Goal: Transaction & Acquisition: Obtain resource

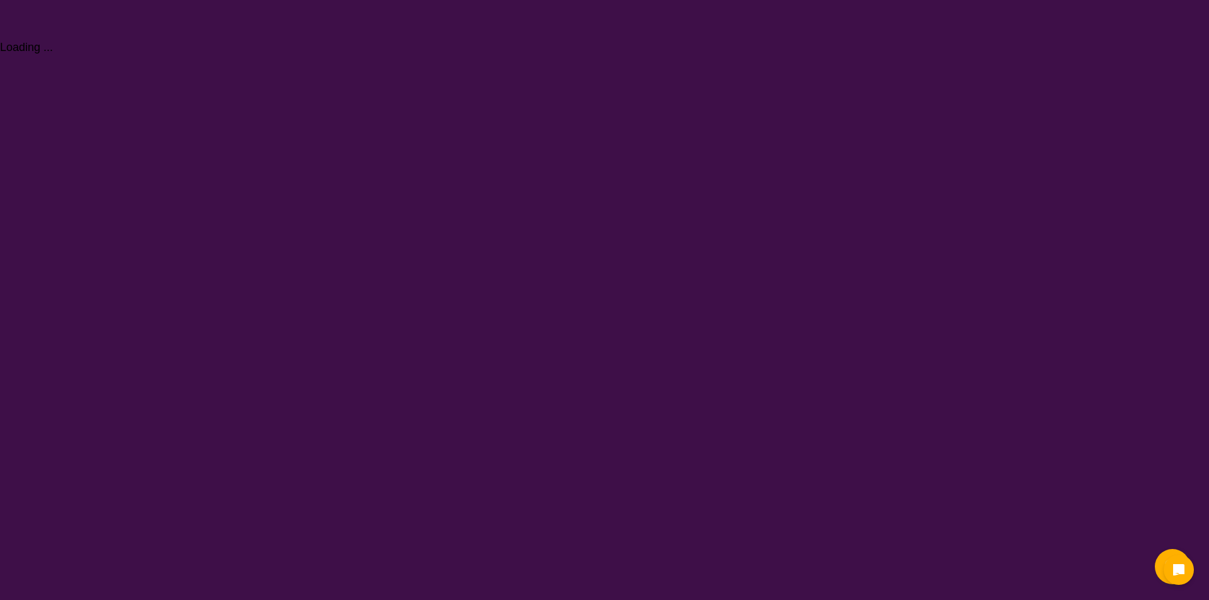
select select "Behaviour support"
select select "NDIS"
select select "Behaviour support"
select select "NDIS"
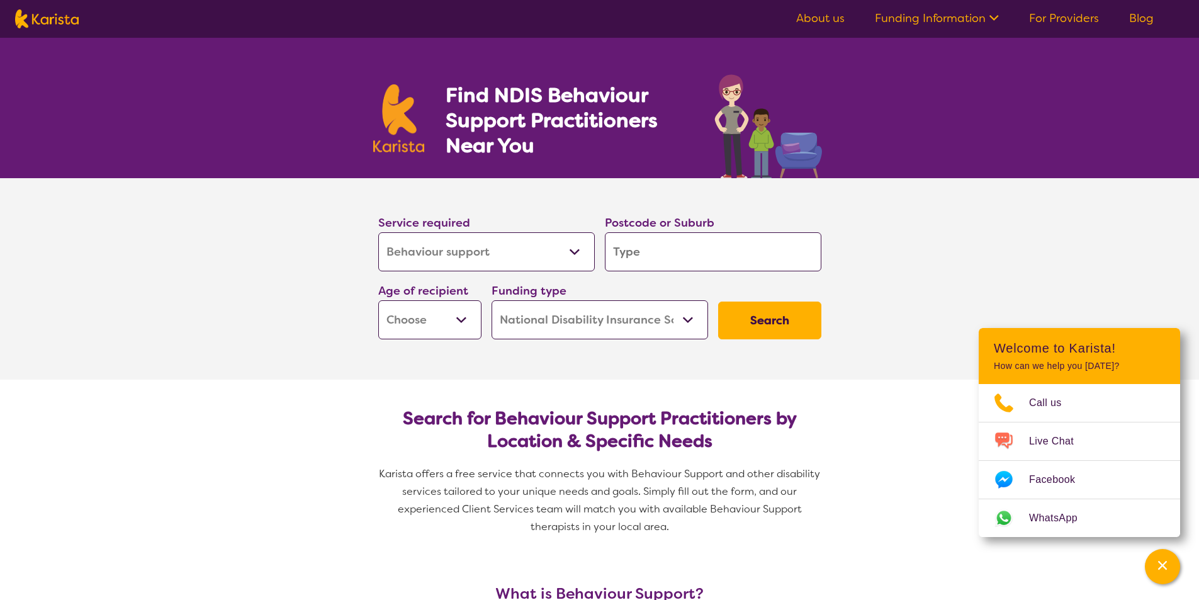
click at [577, 252] on select "Allied Health Assistant Assessment ([MEDICAL_DATA] or [MEDICAL_DATA]) Behaviour…" at bounding box center [486, 251] width 217 height 39
select select "Personal care"
click at [378, 232] on select "Allied Health Assistant Assessment ([MEDICAL_DATA] or [MEDICAL_DATA]) Behaviour…" at bounding box center [486, 251] width 217 height 39
select select "Personal care"
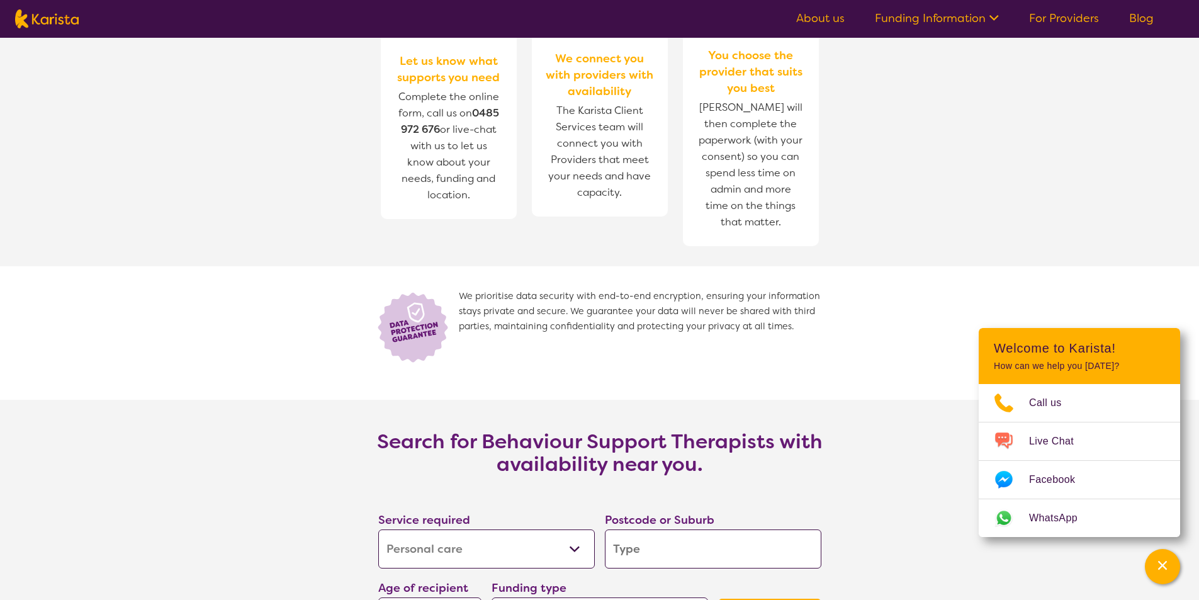
scroll to position [1448, 0]
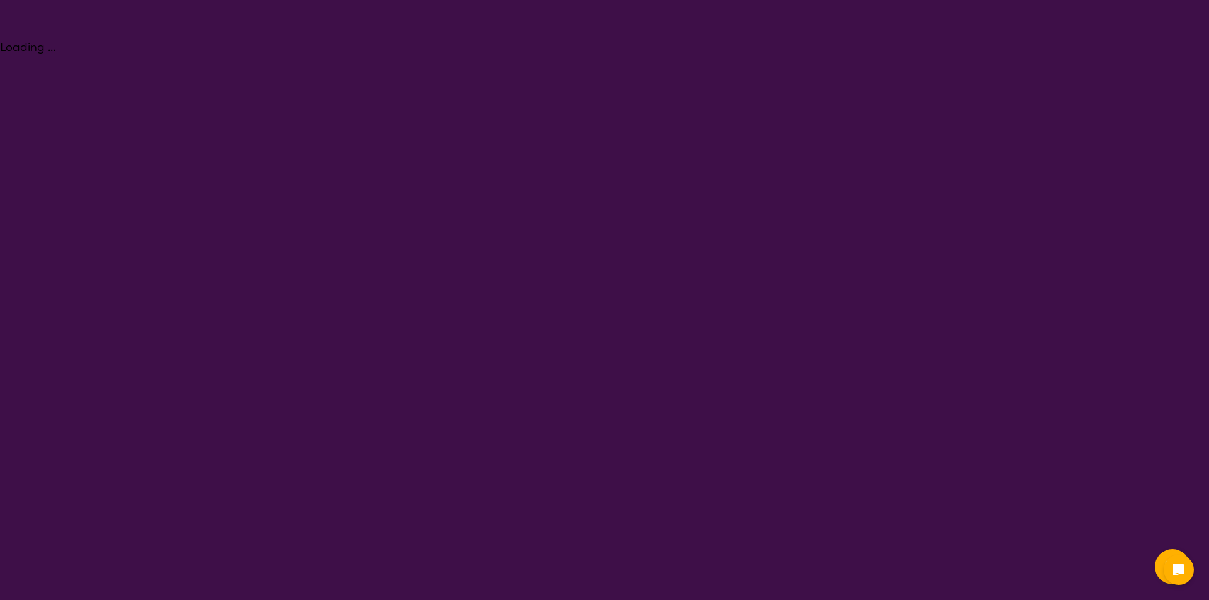
select select "Behaviour support"
select select "NDIS"
select select "Behaviour support"
select select "NDIS"
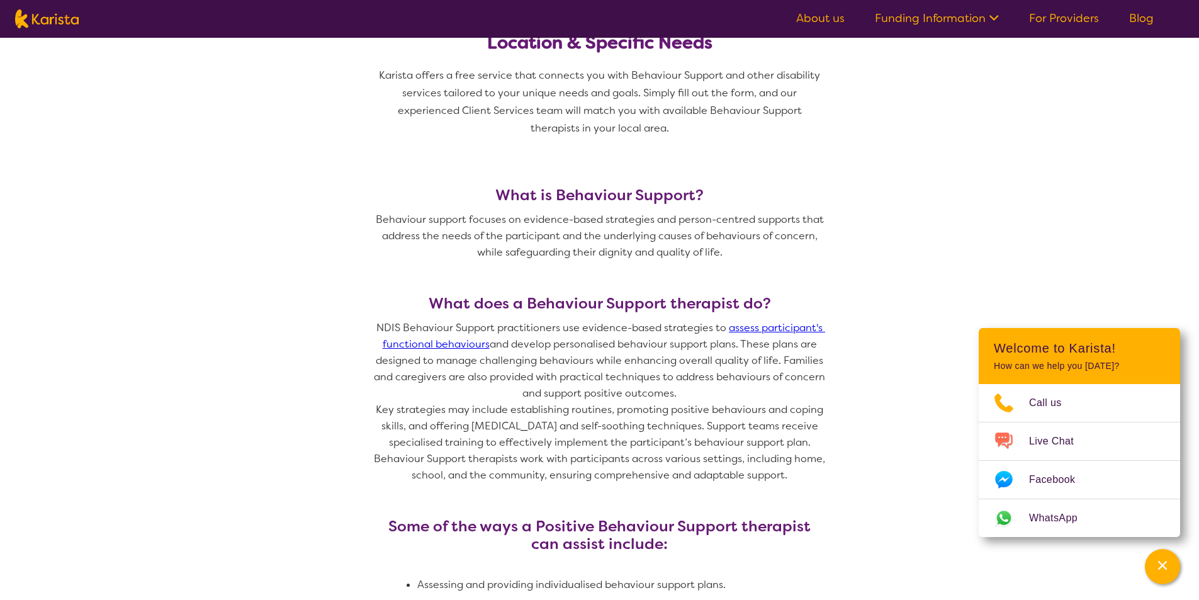
scroll to position [378, 0]
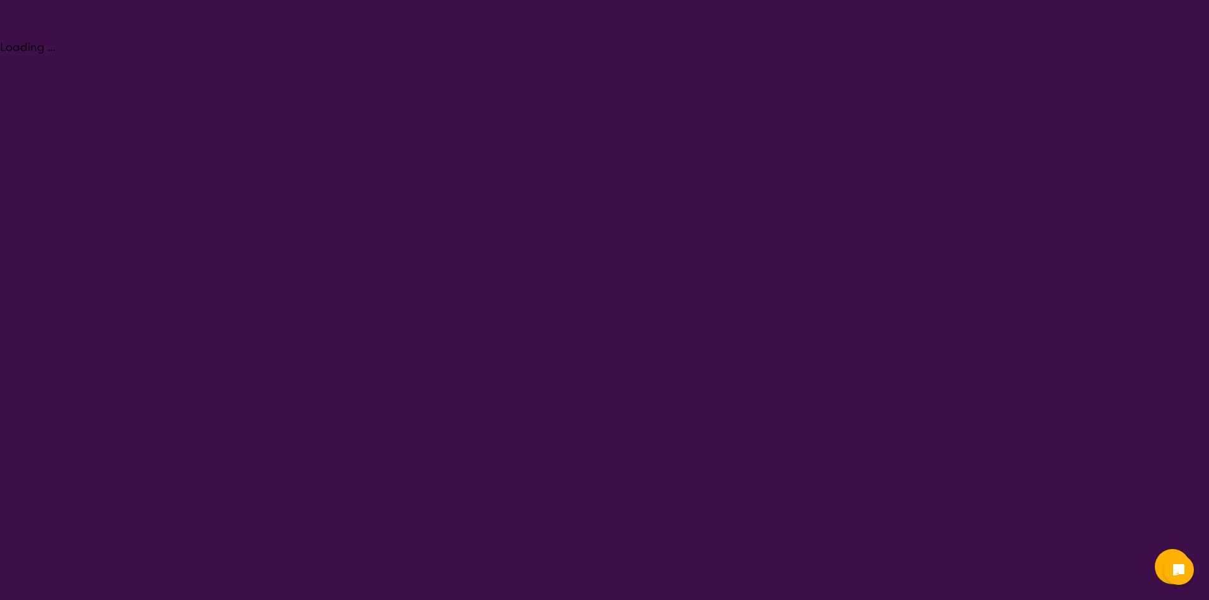
select select "Behaviour support"
select select "NDIS"
select select "Behaviour support"
select select "NDIS"
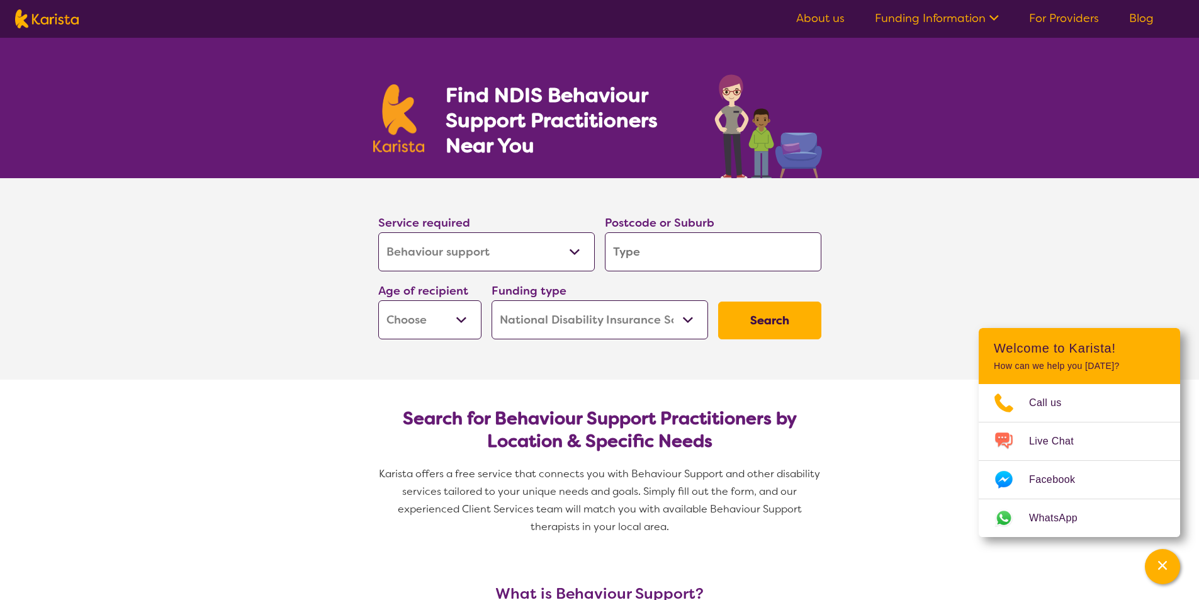
click at [575, 251] on select "Allied Health Assistant Assessment ([MEDICAL_DATA] or [MEDICAL_DATA]) Behaviour…" at bounding box center [486, 251] width 217 height 39
select select "NDIS Support Coordination"
click at [378, 232] on select "Allied Health Assistant Assessment ([MEDICAL_DATA] or [MEDICAL_DATA]) Behaviour…" at bounding box center [486, 251] width 217 height 39
select select "NDIS Support Coordination"
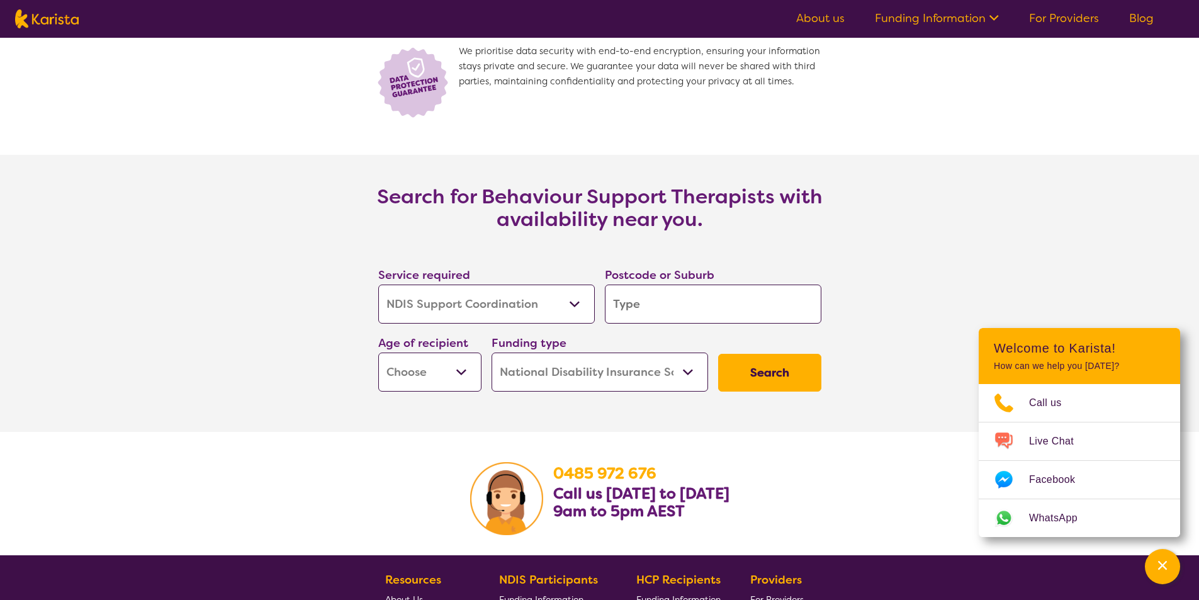
scroll to position [1762, 0]
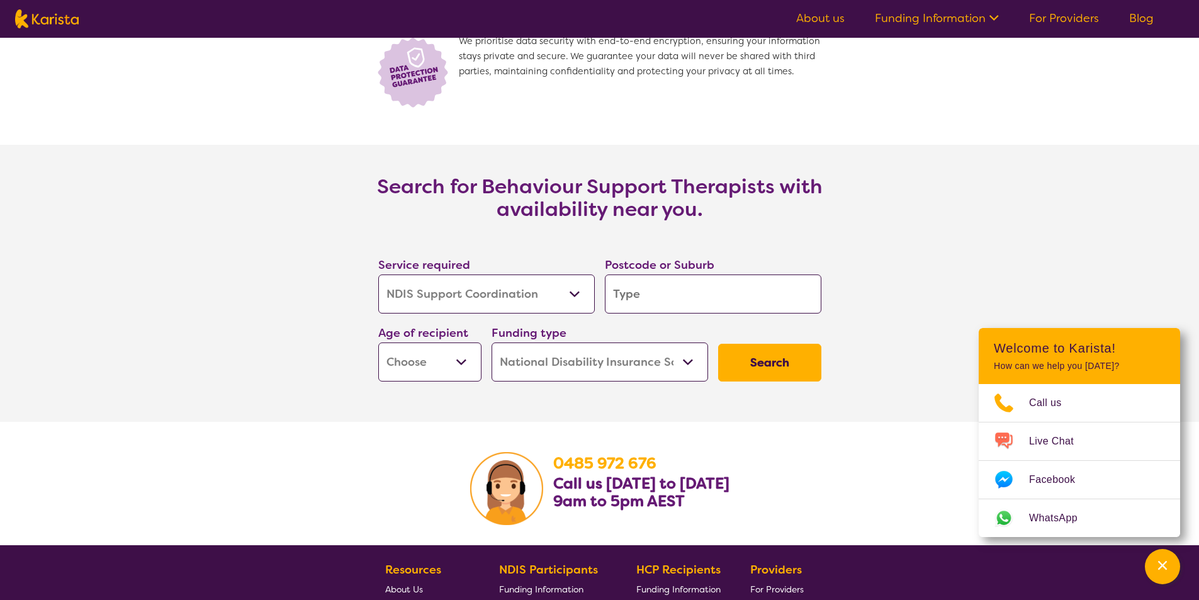
click at [458, 362] on select "Early Childhood - 0 to 9 Child - 10 to 11 Adolescent - 12 to 17 Adult - 18 to 6…" at bounding box center [429, 361] width 103 height 39
select select "AS"
click at [378, 342] on select "Early Childhood - 0 to 9 Child - 10 to 11 Adolescent - 12 to 17 Adult - 18 to 6…" at bounding box center [429, 361] width 103 height 39
select select "AS"
click at [687, 358] on select "Home Care Package (HCP) National Disability Insurance Scheme (NDIS) I don't know" at bounding box center [600, 361] width 217 height 39
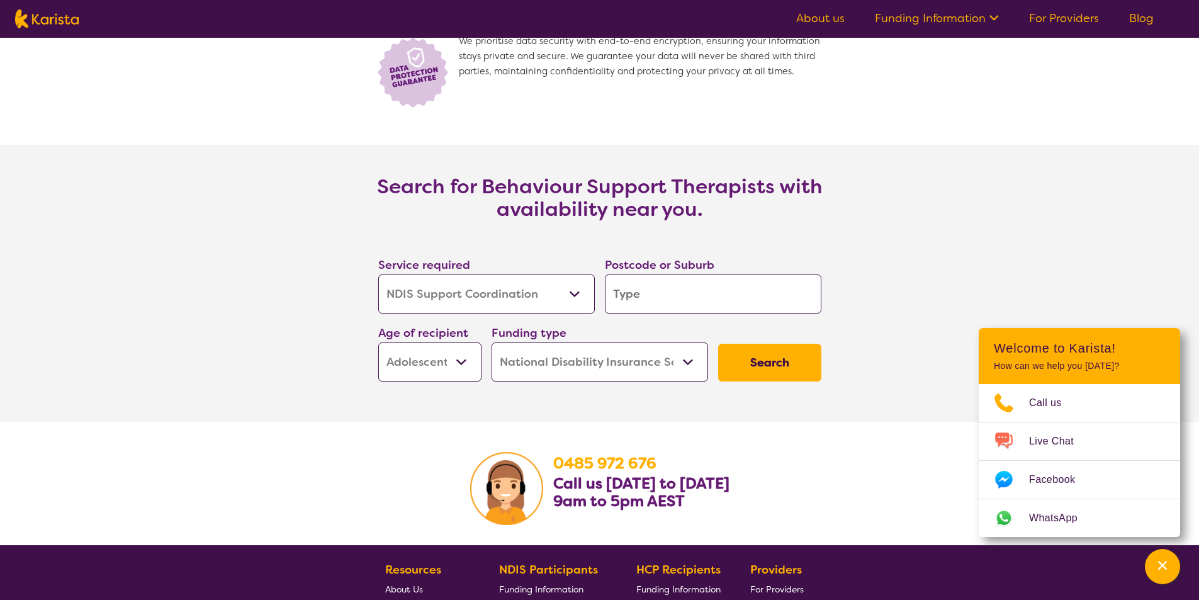
click at [492, 342] on select "Home Care Package (HCP) National Disability Insurance Scheme (NDIS) I don't know" at bounding box center [600, 361] width 217 height 39
click at [771, 359] on button "Search" at bounding box center [769, 363] width 103 height 38
click at [658, 292] on input "search" at bounding box center [713, 293] width 217 height 39
type input "6"
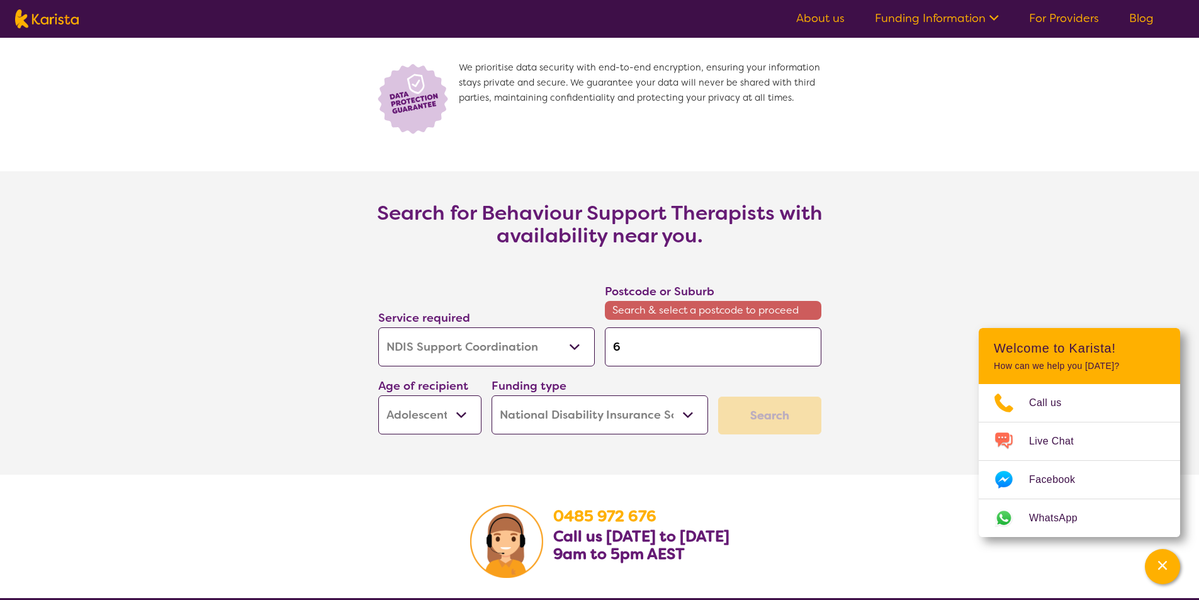
scroll to position [1789, 0]
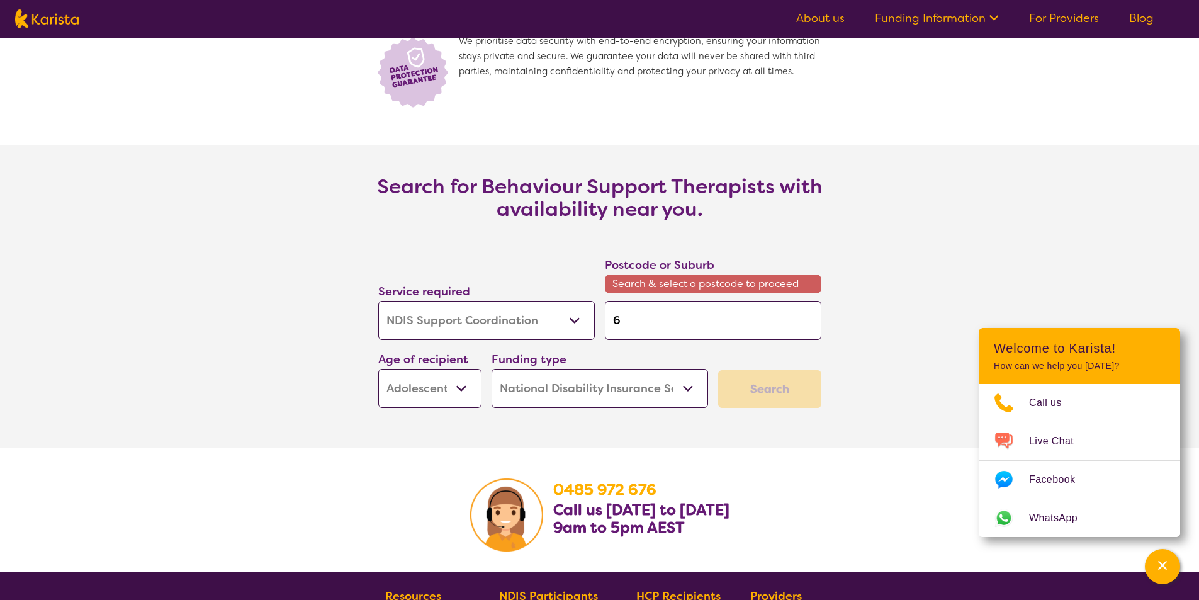
type input "61"
type input "611"
type input "6112"
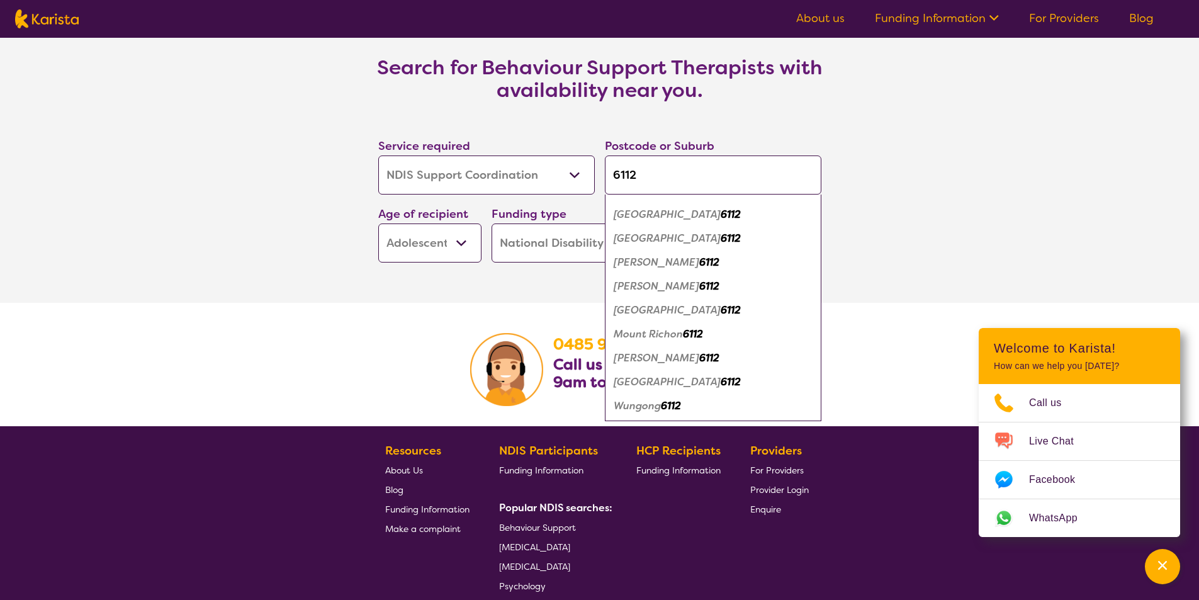
scroll to position [1888, 0]
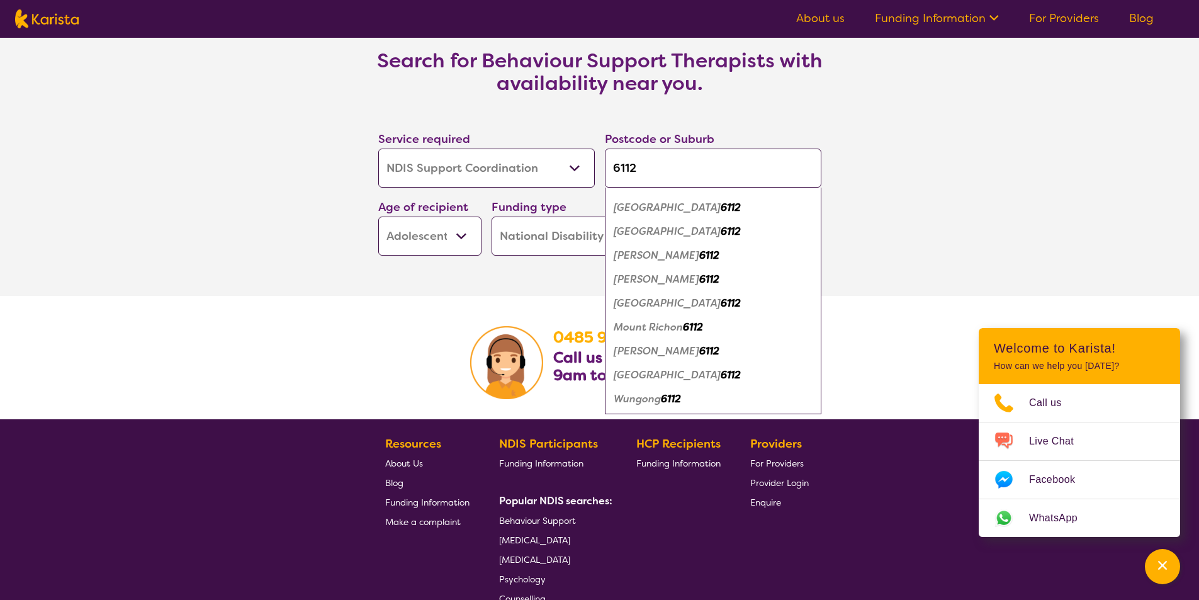
type input "6112"
click at [721, 376] on em "6112" at bounding box center [731, 374] width 20 height 13
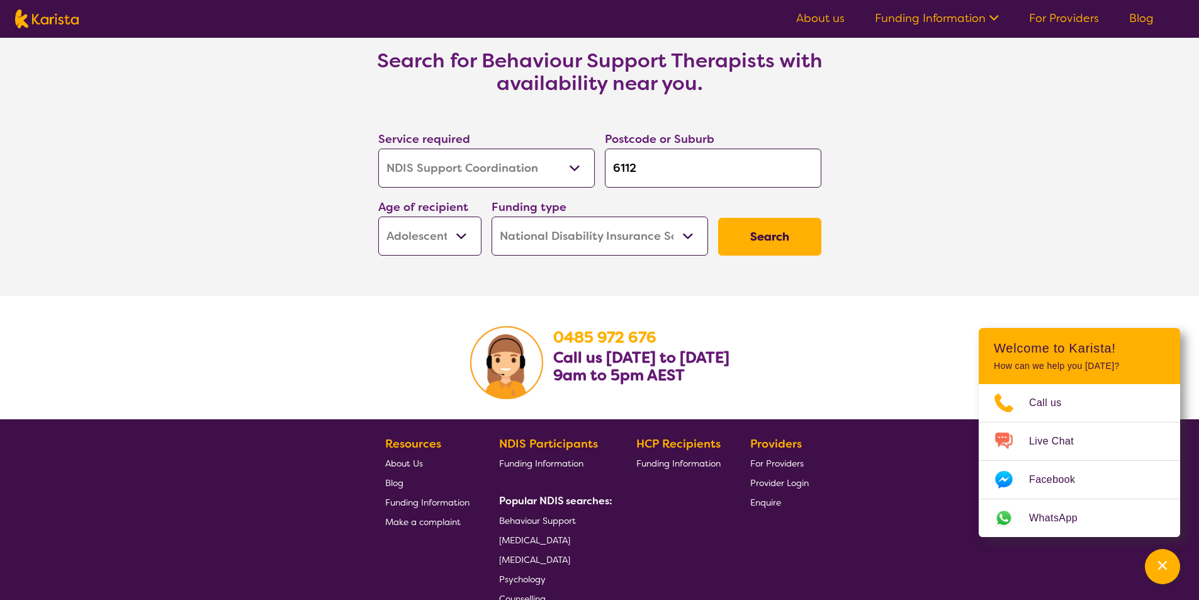
scroll to position [0, 0]
click at [764, 235] on button "Search" at bounding box center [769, 237] width 103 height 38
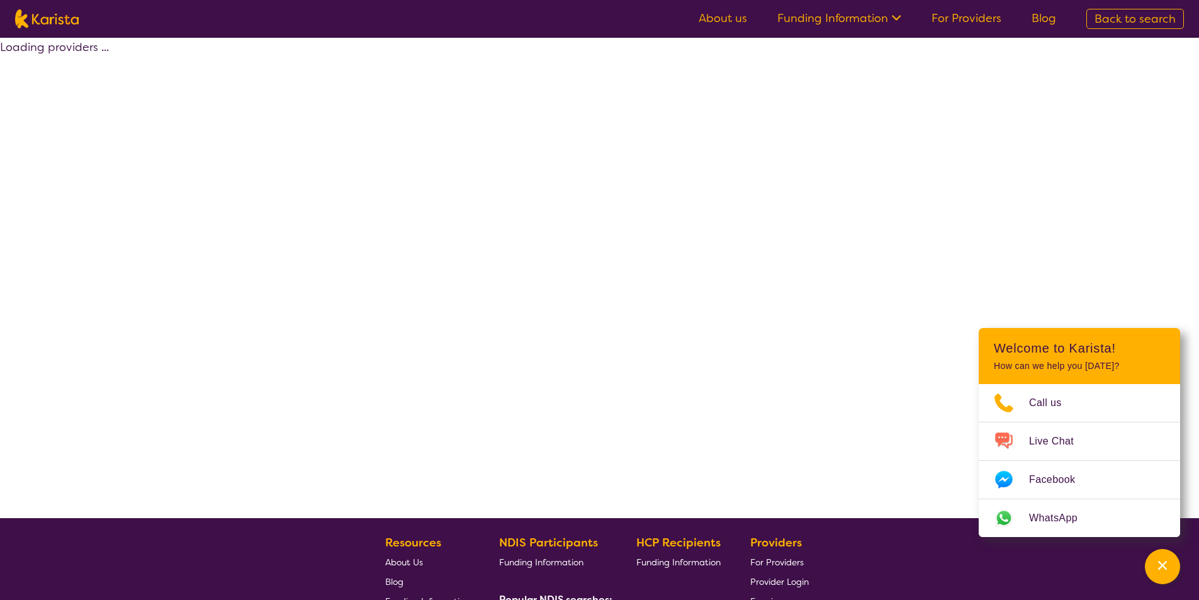
select select "by_score"
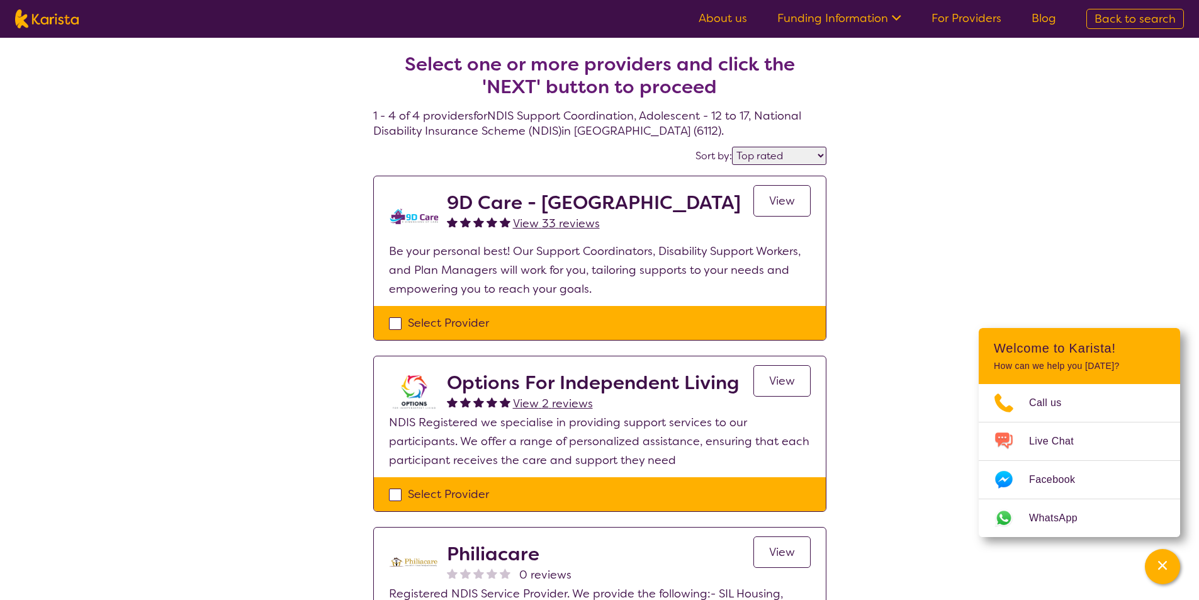
click at [562, 222] on span "View 33 reviews" at bounding box center [556, 223] width 87 height 15
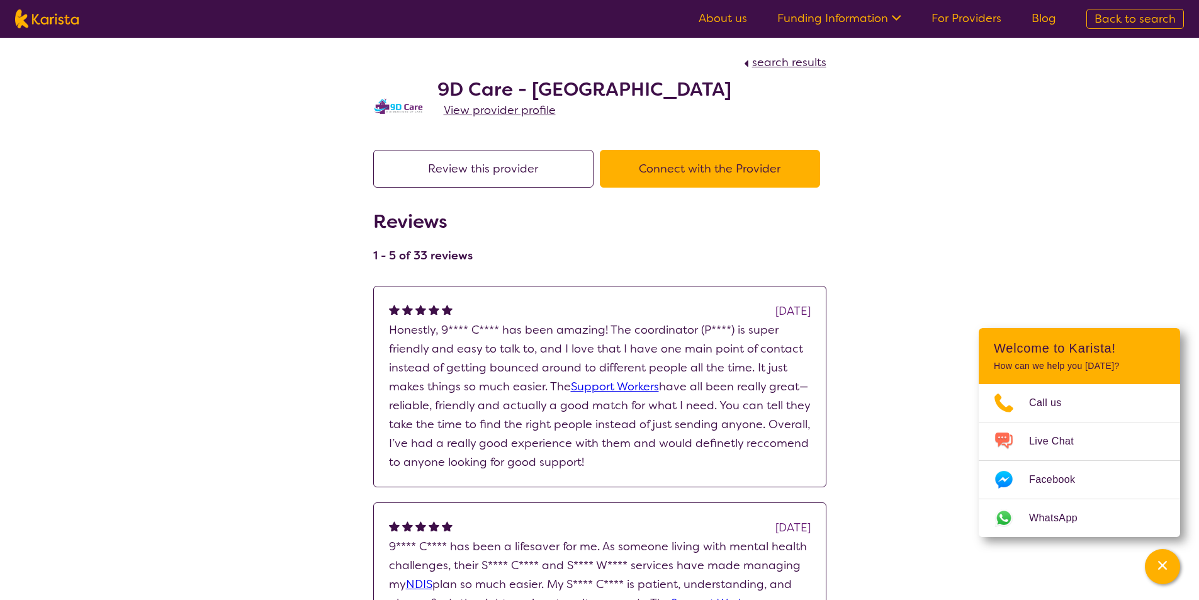
click at [682, 164] on button "Connect with the Provider" at bounding box center [710, 169] width 220 height 38
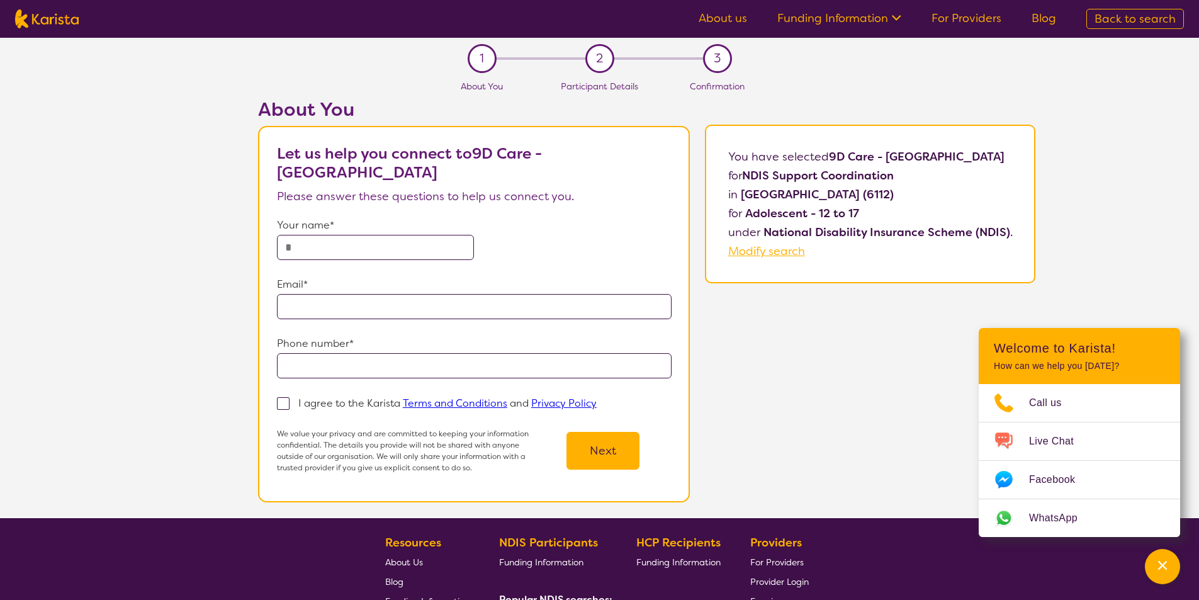
click at [390, 235] on input "text" at bounding box center [376, 247] width 198 height 25
type input "**********"
click at [290, 397] on span at bounding box center [283, 403] width 13 height 13
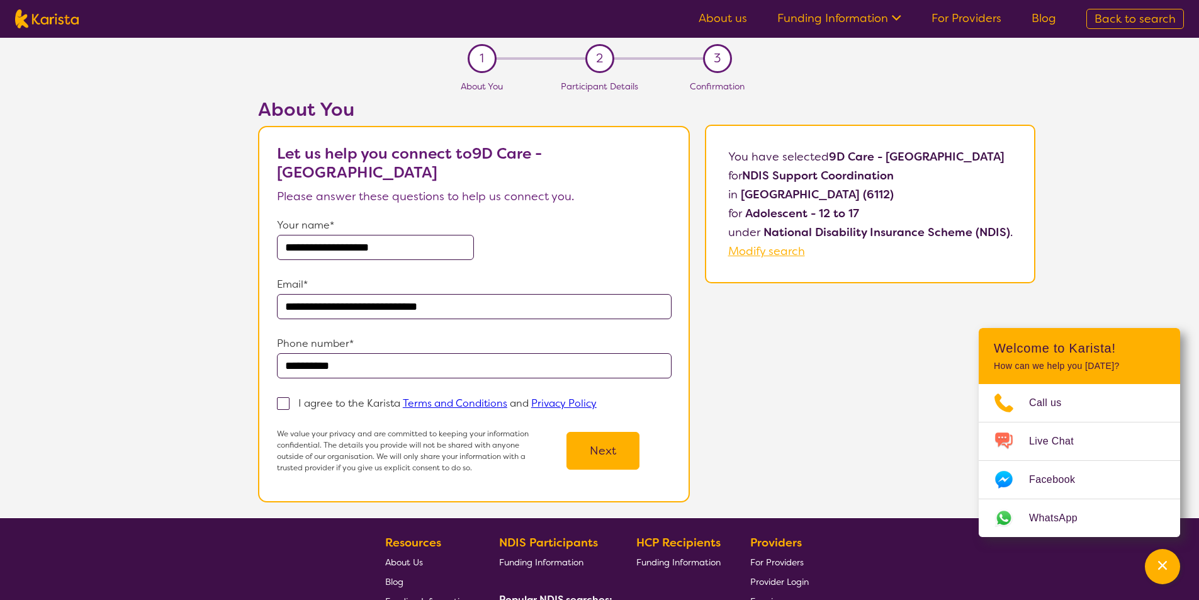
click at [597, 398] on input "I agree to the Karista Terms and Conditions and Privacy Policy" at bounding box center [601, 402] width 8 height 8
checkbox input "true"
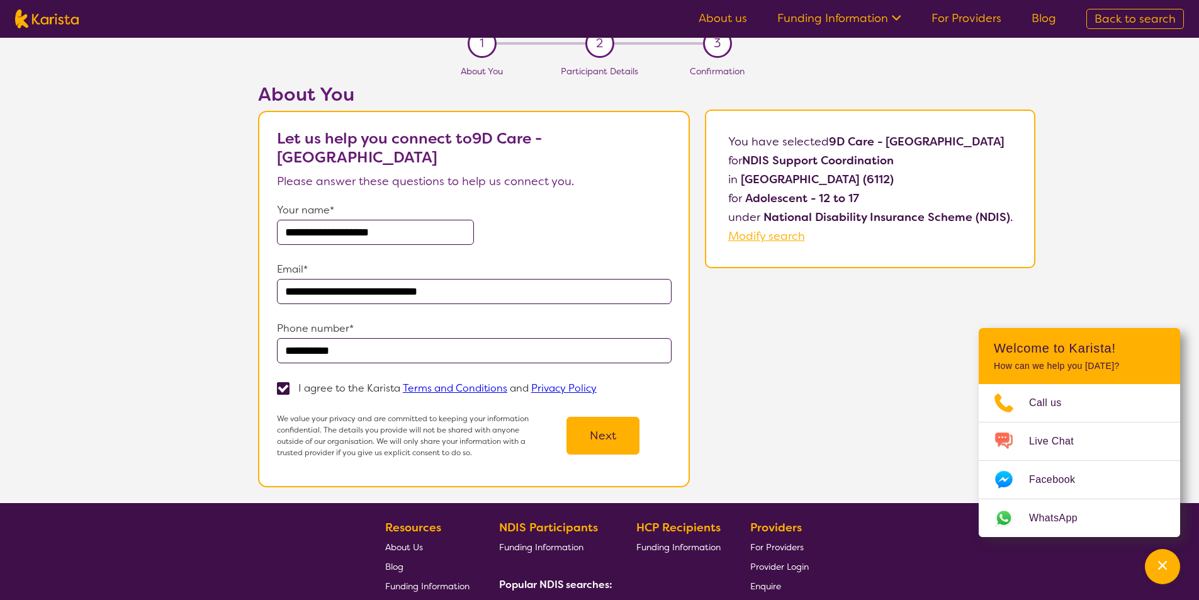
scroll to position [63, 0]
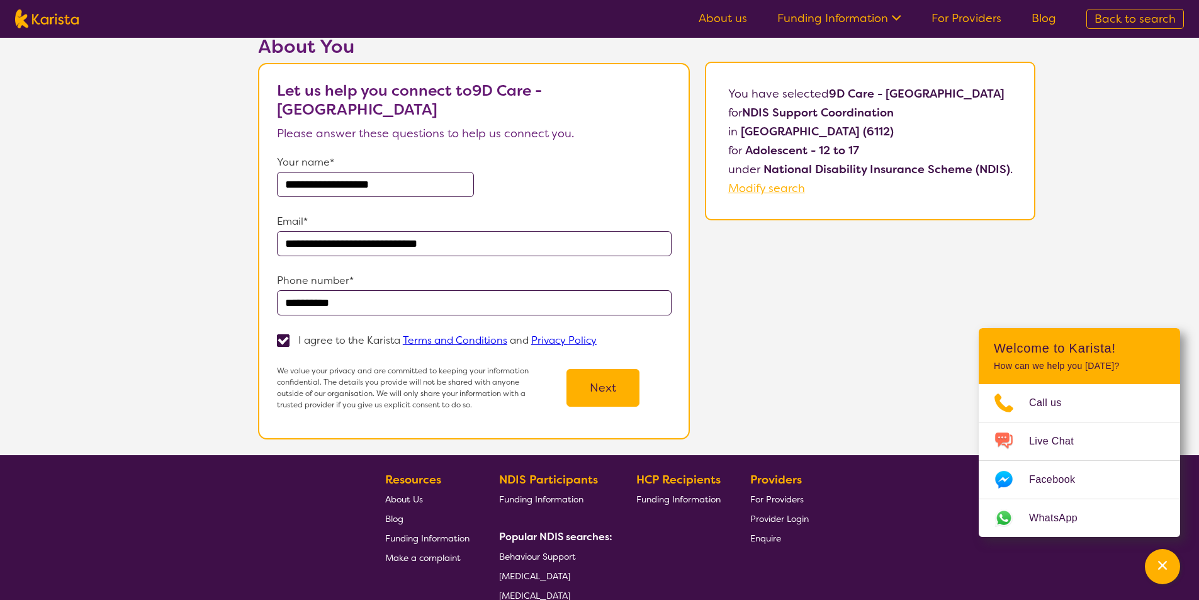
click at [594, 386] on button "Next" at bounding box center [602, 388] width 73 height 38
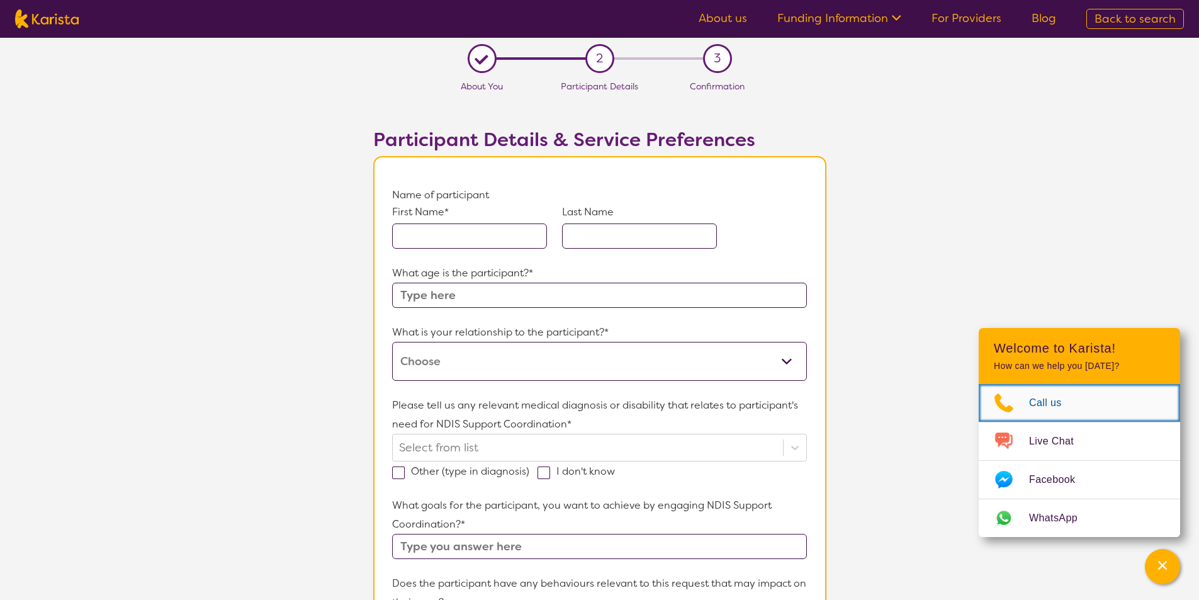
click at [1042, 404] on span "Call us" at bounding box center [1053, 402] width 48 height 19
click at [441, 232] on input "text" at bounding box center [469, 235] width 155 height 25
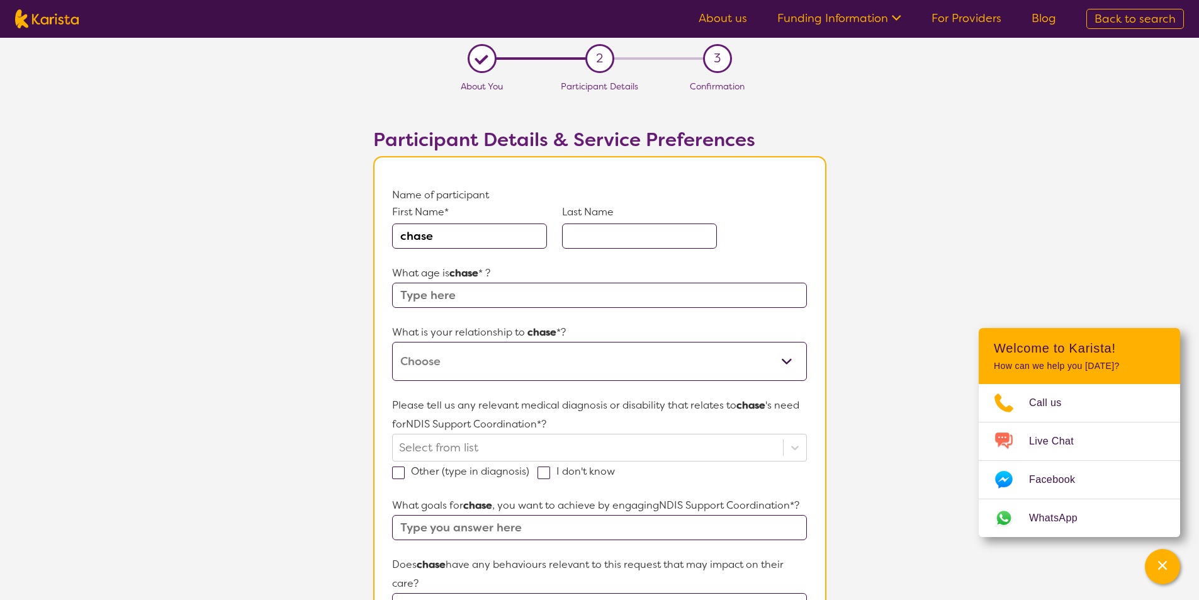
type input "chase"
click at [655, 237] on input "text" at bounding box center [639, 235] width 155 height 25
type input "sherrington"
click at [465, 296] on input "text" at bounding box center [599, 295] width 414 height 25
type input "16years and 8months"
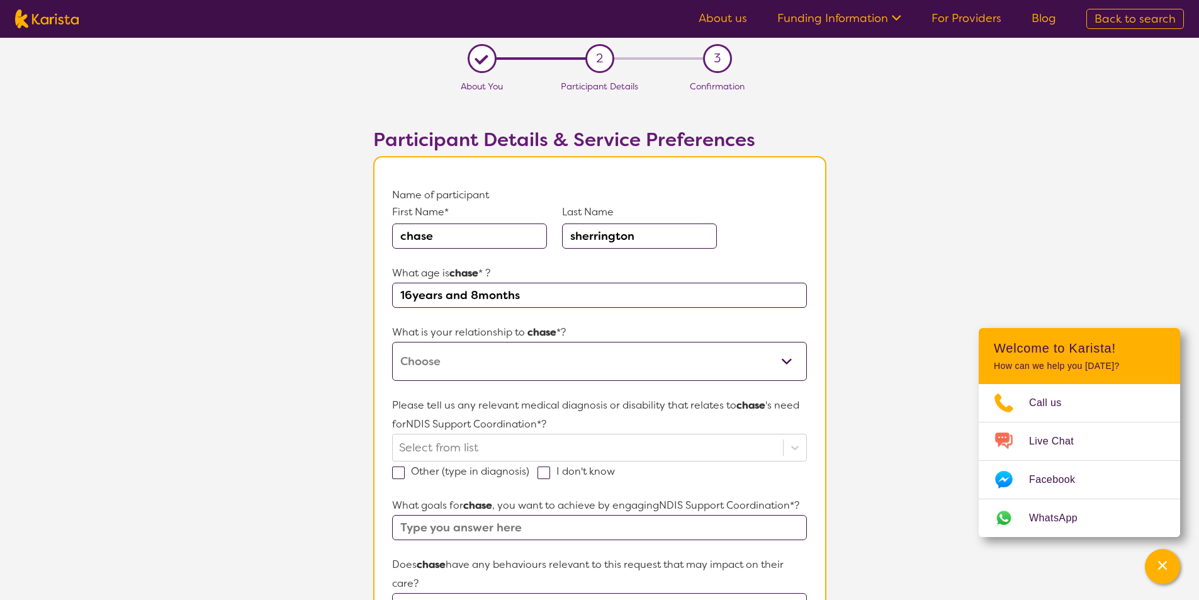
click at [785, 358] on select "This request is for myself I am their parent I am their child I am their spouse…" at bounding box center [599, 361] width 414 height 39
select select "Other"
click at [392, 342] on select "This request is for myself I am their parent I am their child I am their spouse…" at bounding box center [599, 361] width 414 height 39
click at [431, 366] on select "This request is for myself I am their parent I am their child I am their spouse…" at bounding box center [599, 361] width 414 height 39
click at [392, 342] on select "This request is for myself I am their parent I am their child I am their spouse…" at bounding box center [599, 361] width 414 height 39
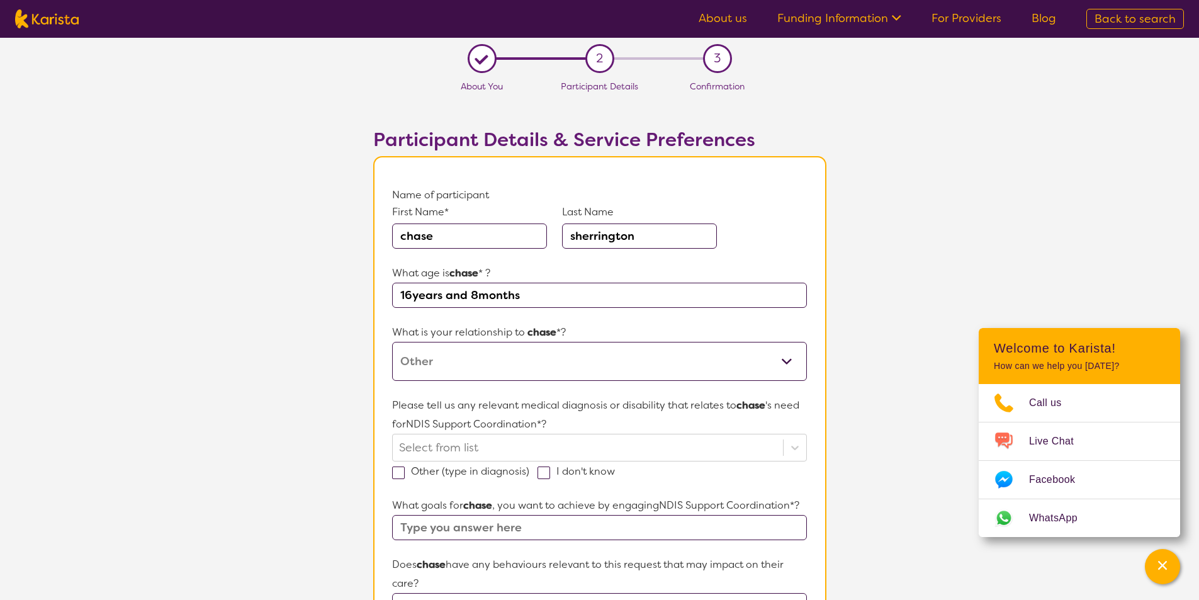
click at [795, 363] on select "This request is for myself I am their parent I am their child I am their spouse…" at bounding box center [599, 361] width 414 height 39
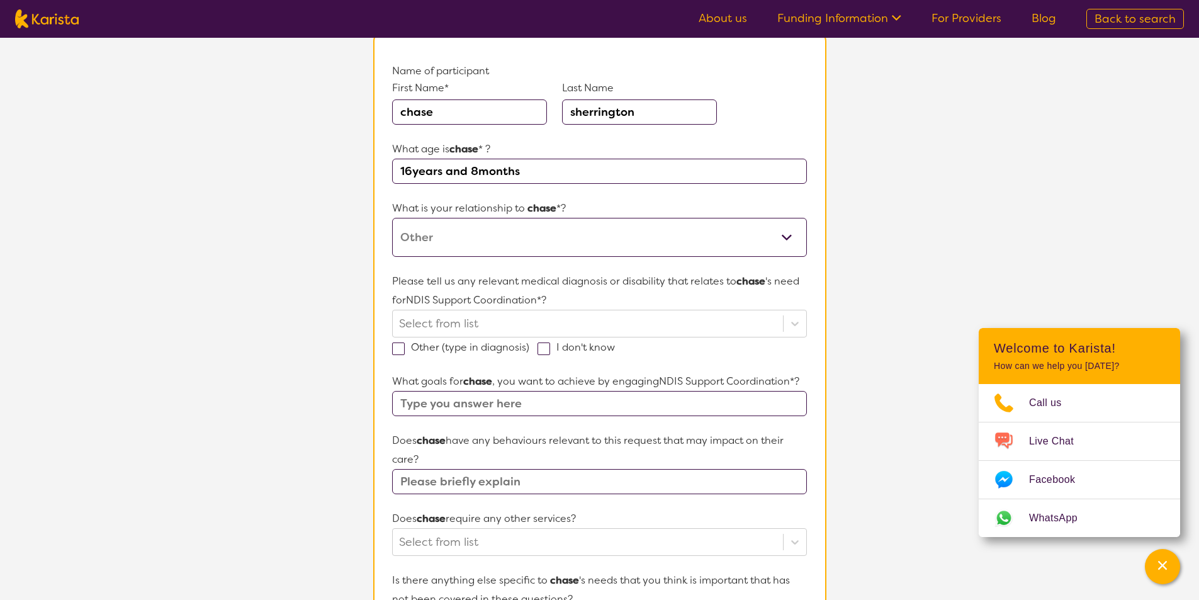
scroll to position [126, 0]
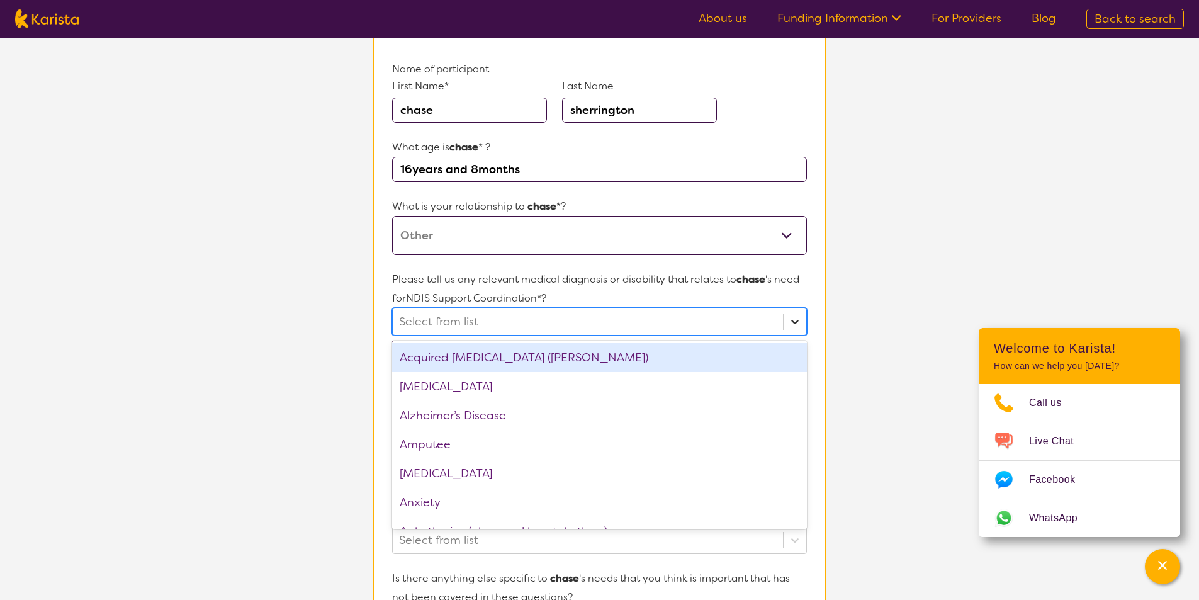
click at [793, 319] on icon at bounding box center [795, 321] width 13 height 13
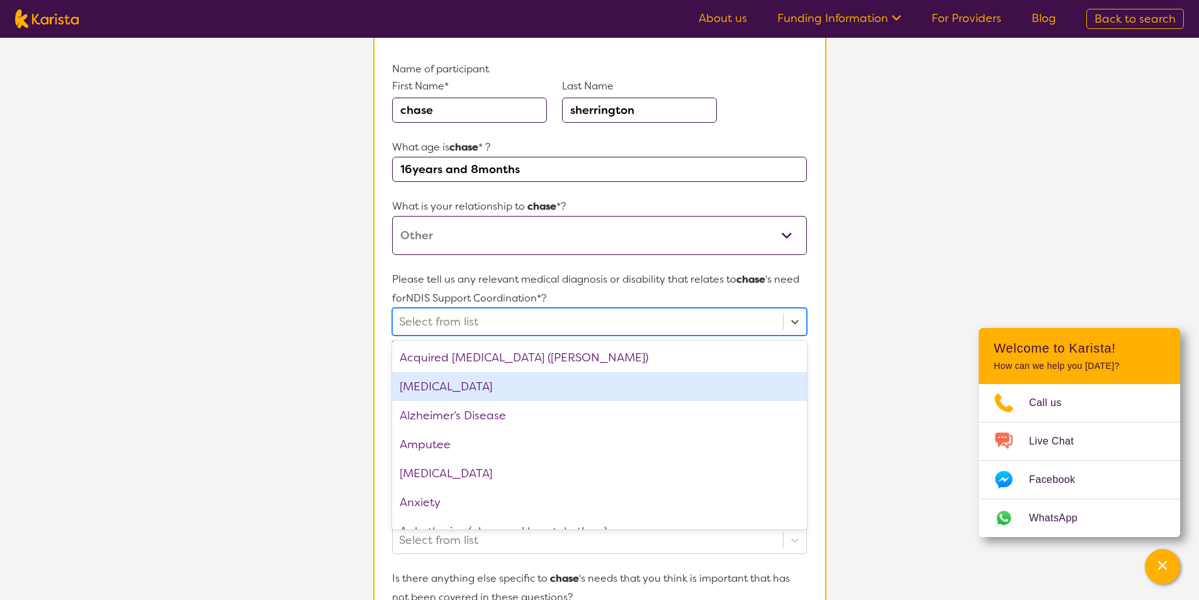
click at [413, 386] on div "[MEDICAL_DATA]" at bounding box center [599, 386] width 414 height 29
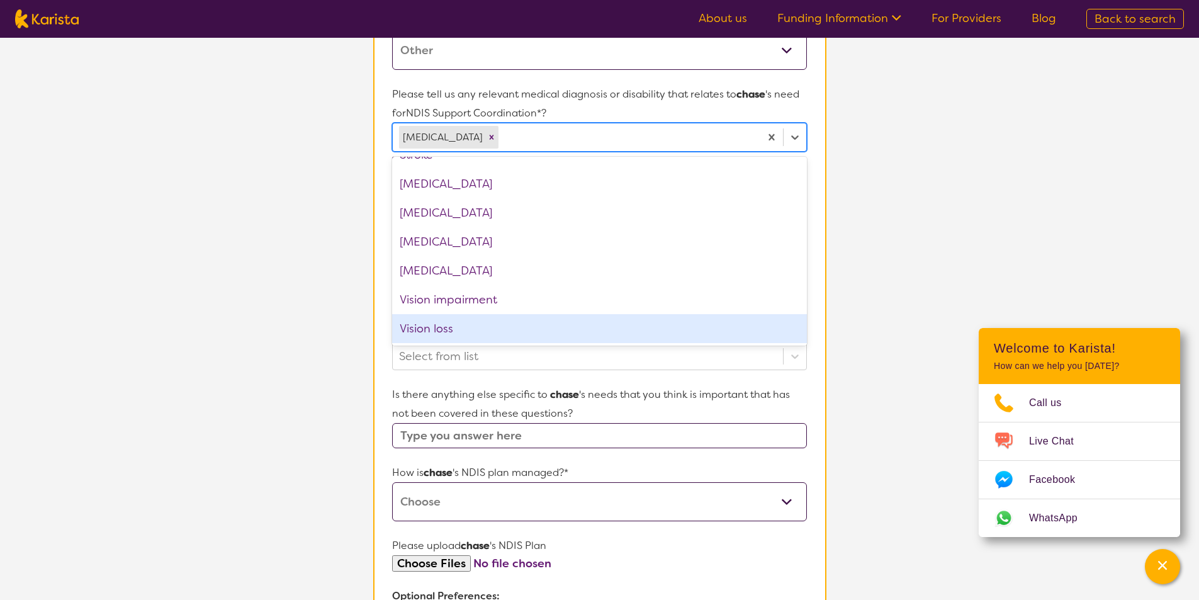
scroll to position [315, 0]
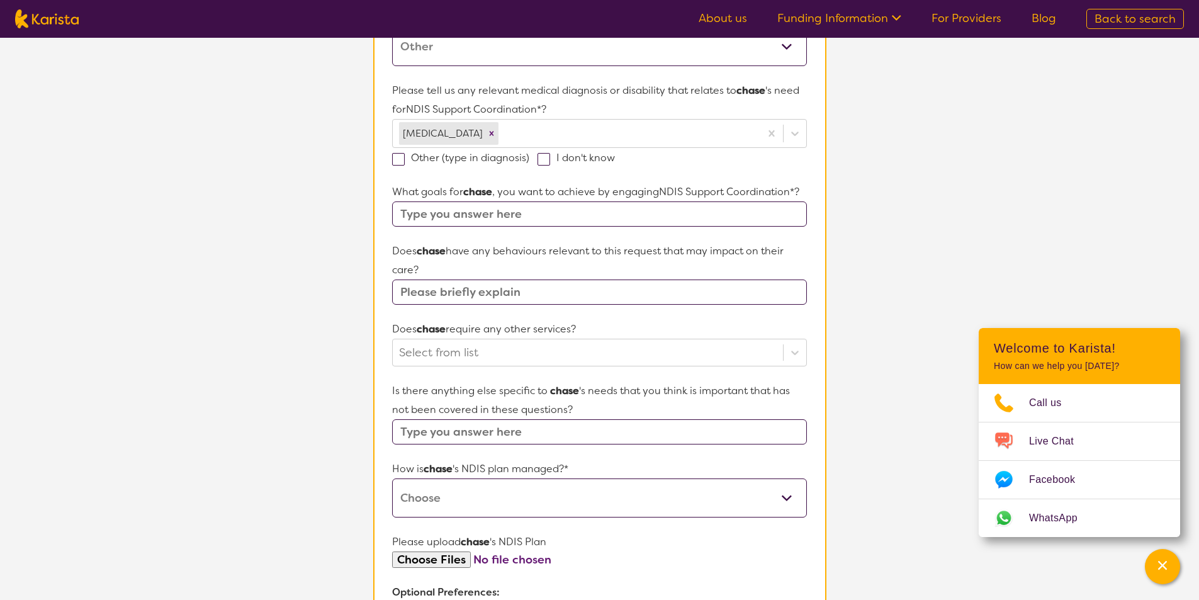
click at [534, 433] on input "text" at bounding box center [599, 431] width 414 height 25
type input "Difficult to manage behaviour problems"
click at [784, 497] on select "Self-managed NDIS plan Managed by a registered plan management provider (not th…" at bounding box center [599, 497] width 414 height 39
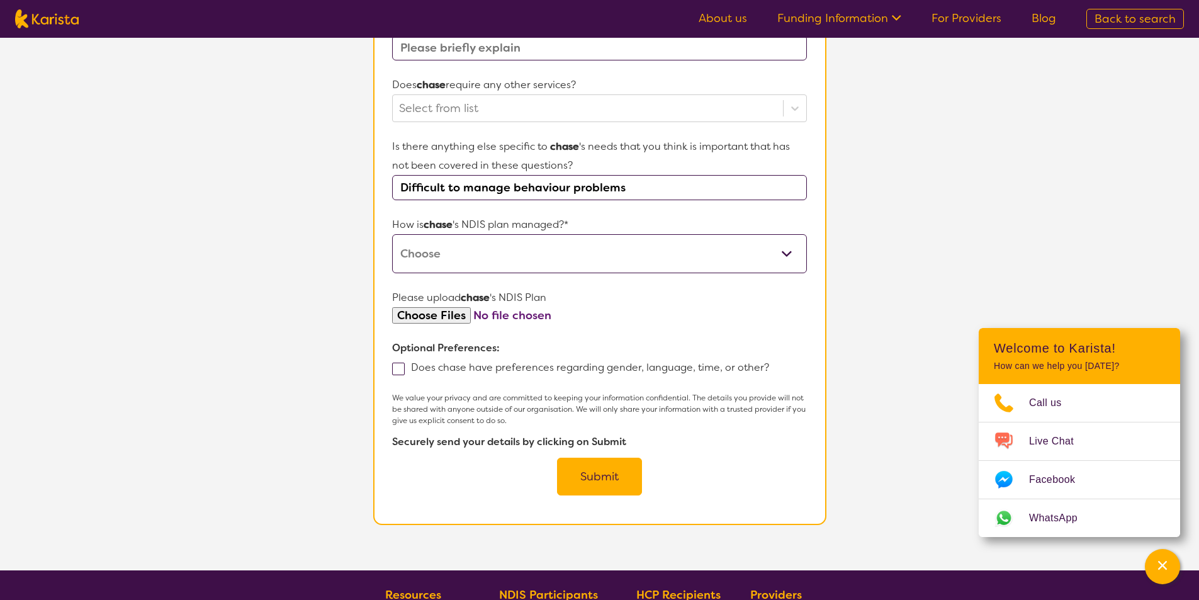
scroll to position [692, 0]
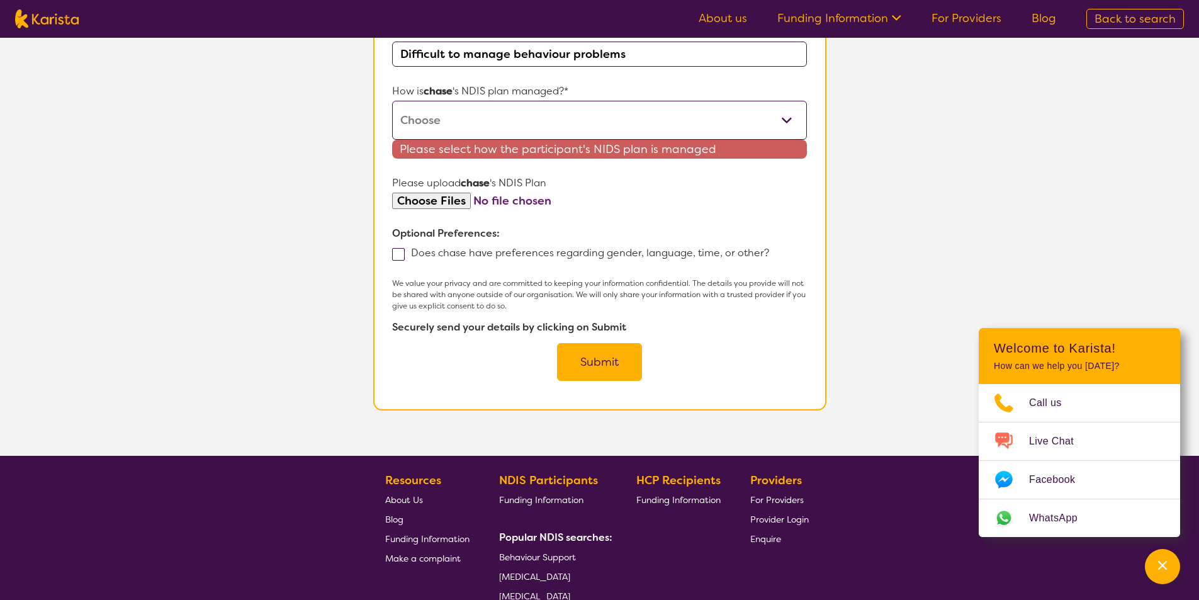
click at [600, 342] on div "We value your privacy and are committed to keeping your information confidentia…" at bounding box center [599, 329] width 414 height 103
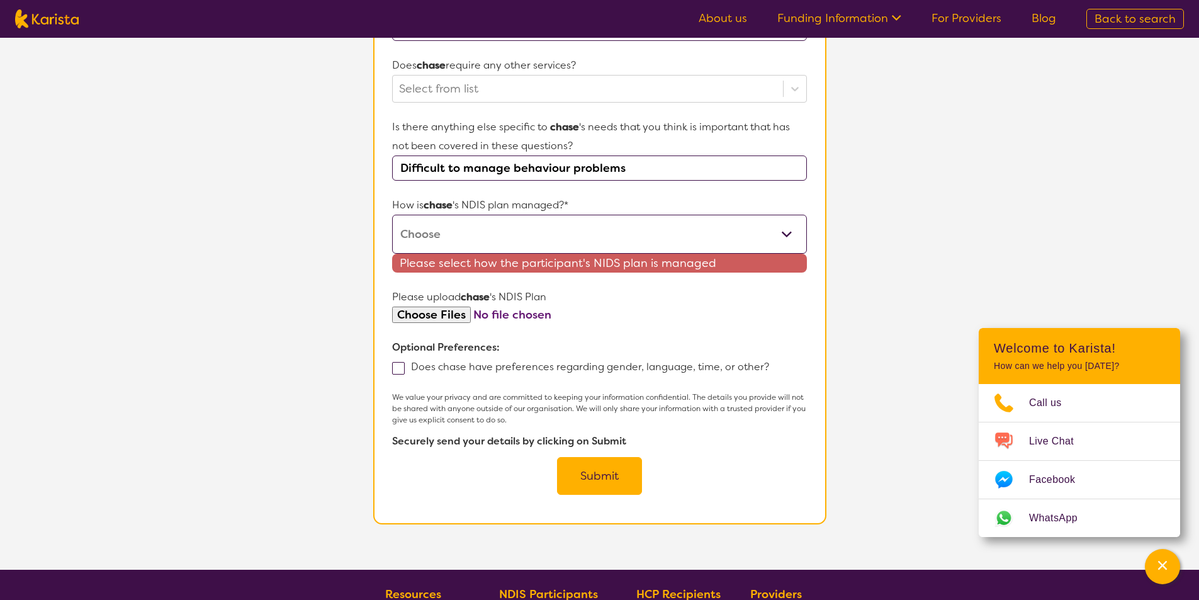
scroll to position [566, 0]
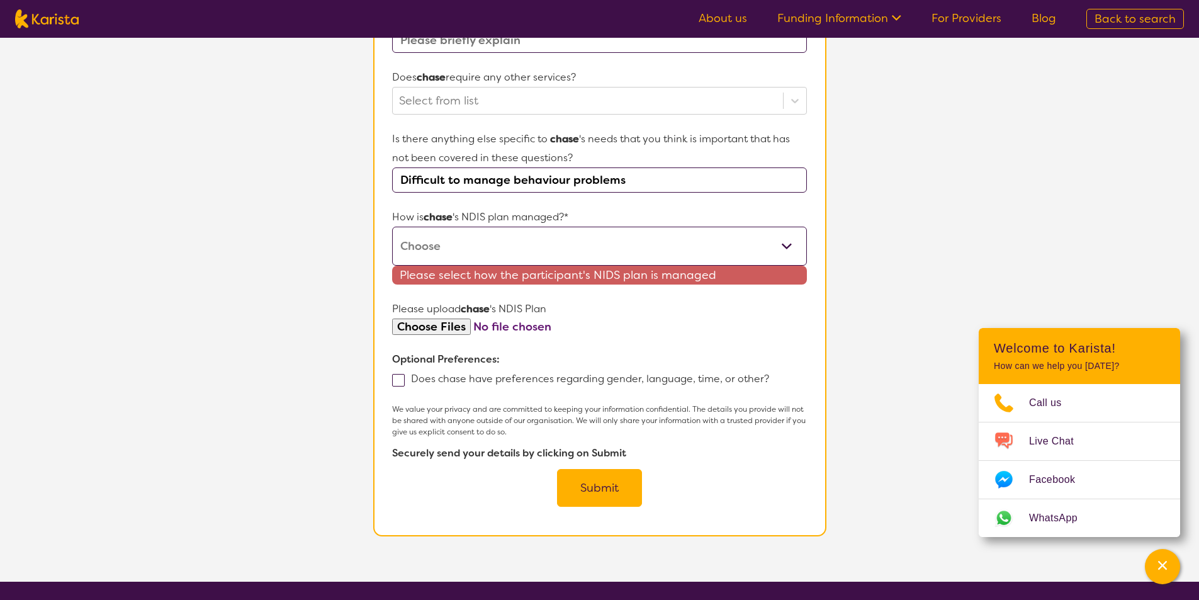
click at [783, 245] on select "Self-managed NDIS plan Managed by a registered plan management provider (not th…" at bounding box center [599, 246] width 414 height 39
select select "I'm not sure"
click at [392, 227] on select "Self-managed NDIS plan Managed by a registered plan management provider (not th…" at bounding box center [599, 246] width 414 height 39
click at [592, 485] on button "Submit" at bounding box center [599, 488] width 85 height 38
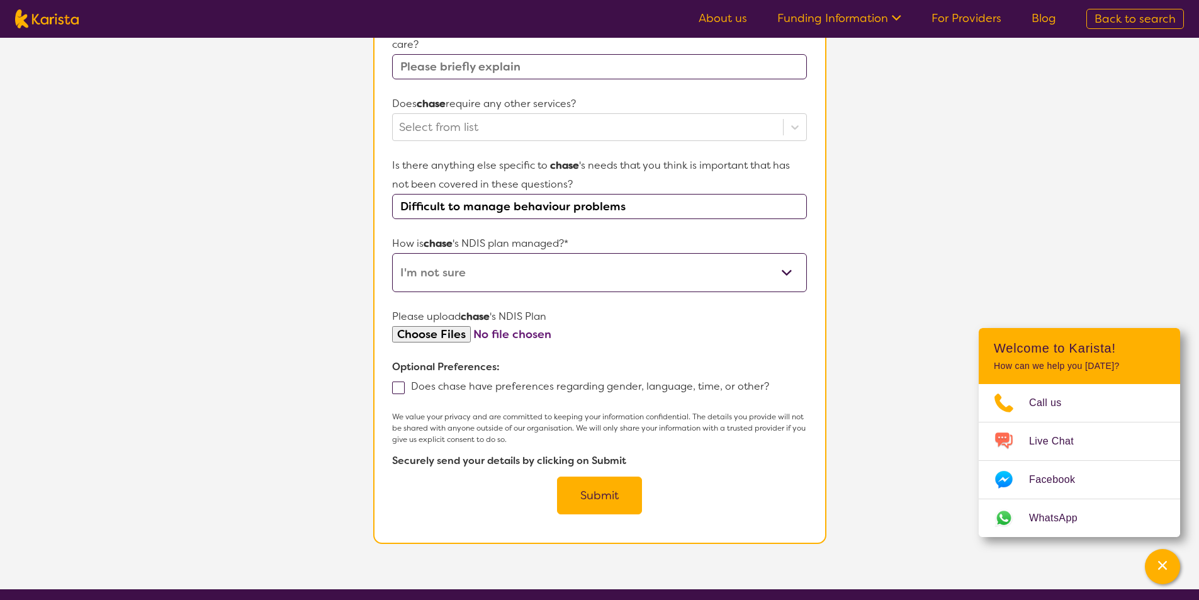
scroll to position [228, 0]
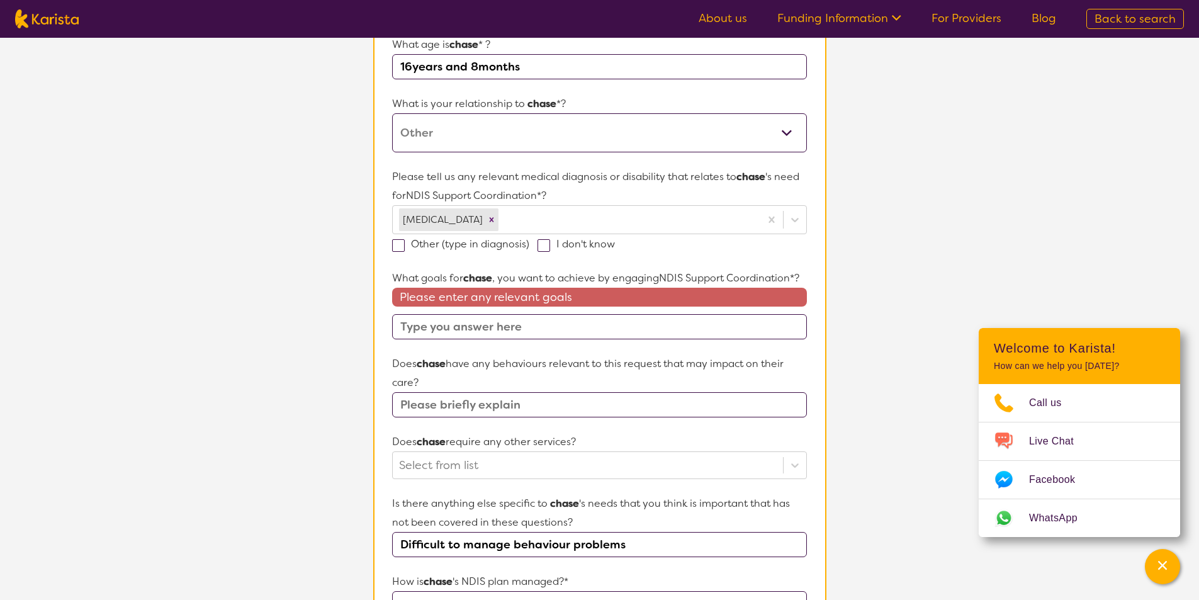
type input "e"
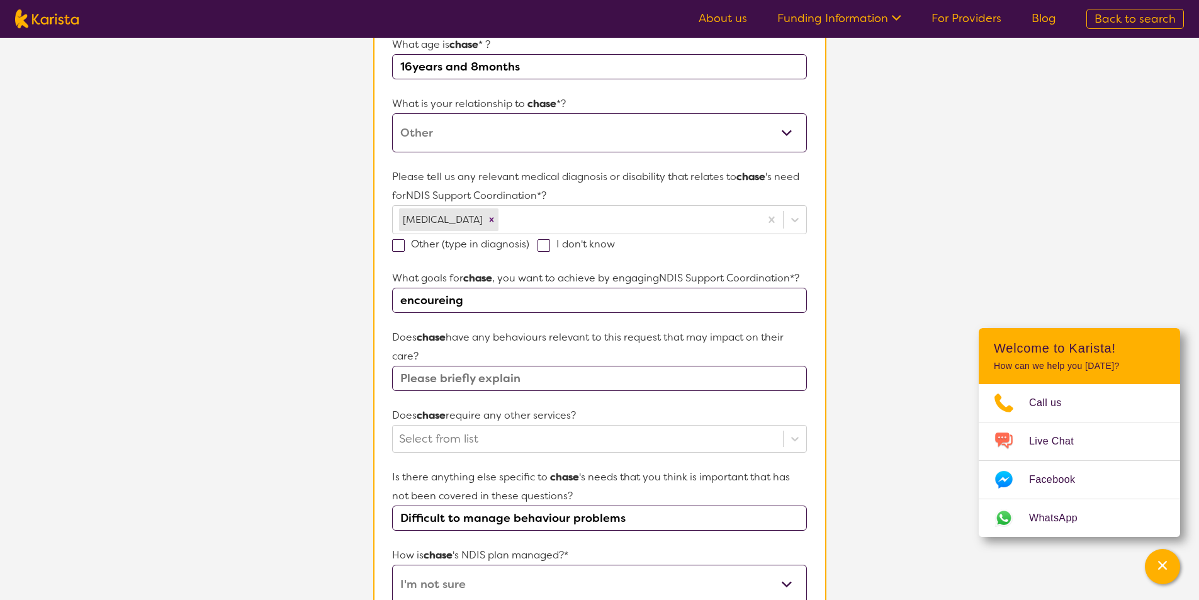
click at [401, 299] on input "encoureing" at bounding box center [599, 300] width 414 height 25
drag, startPoint x: 439, startPoint y: 300, endPoint x: 519, endPoint y: 304, distance: 80.1
click at [519, 304] on input "Encoureing" at bounding box center [599, 300] width 414 height 25
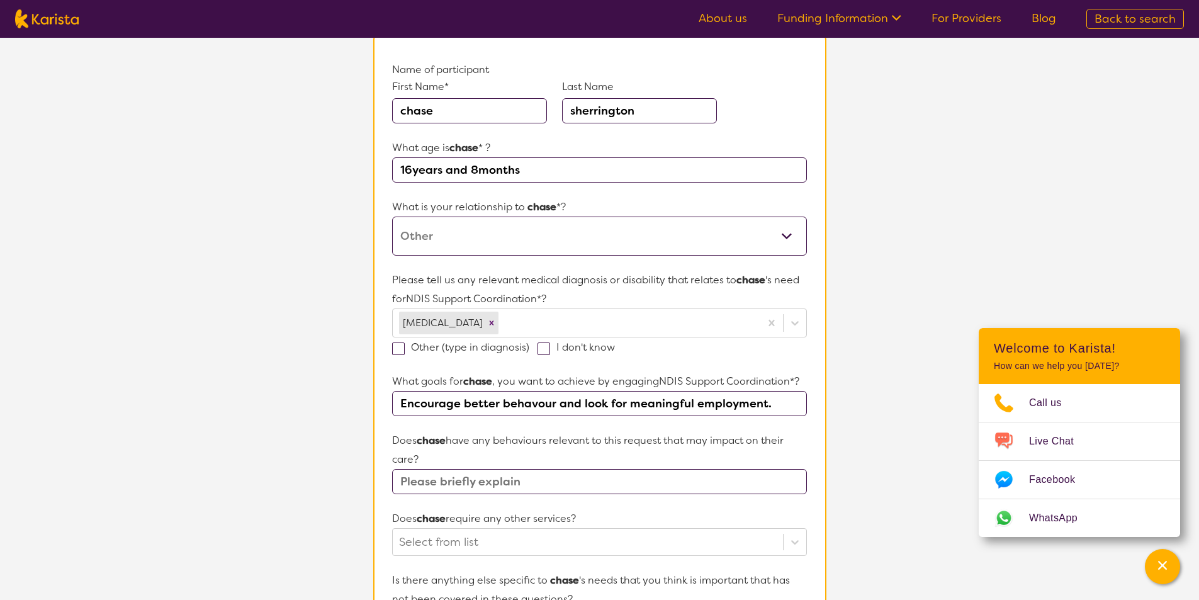
scroll to position [0, 0]
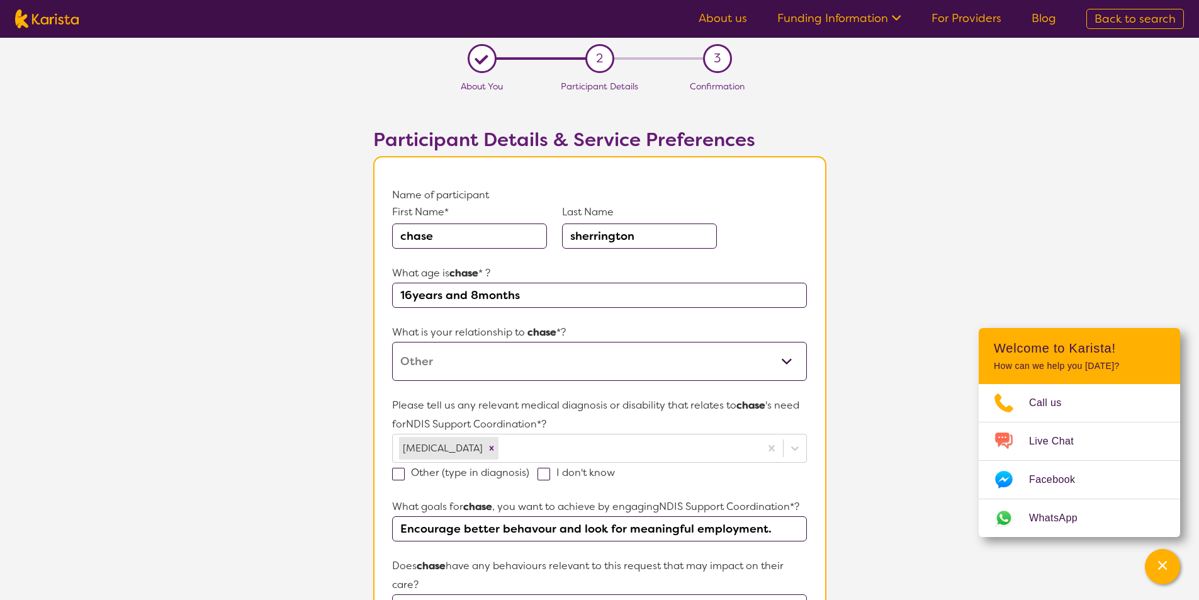
type input "Encourage better behavour and look for meaningful employment."
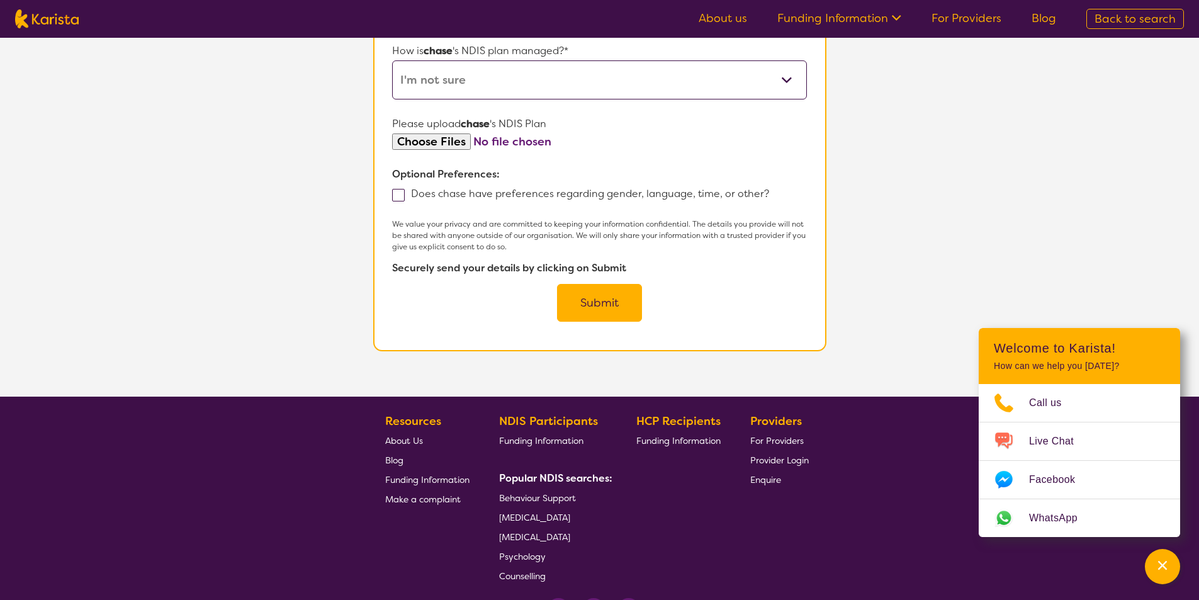
scroll to position [770, 0]
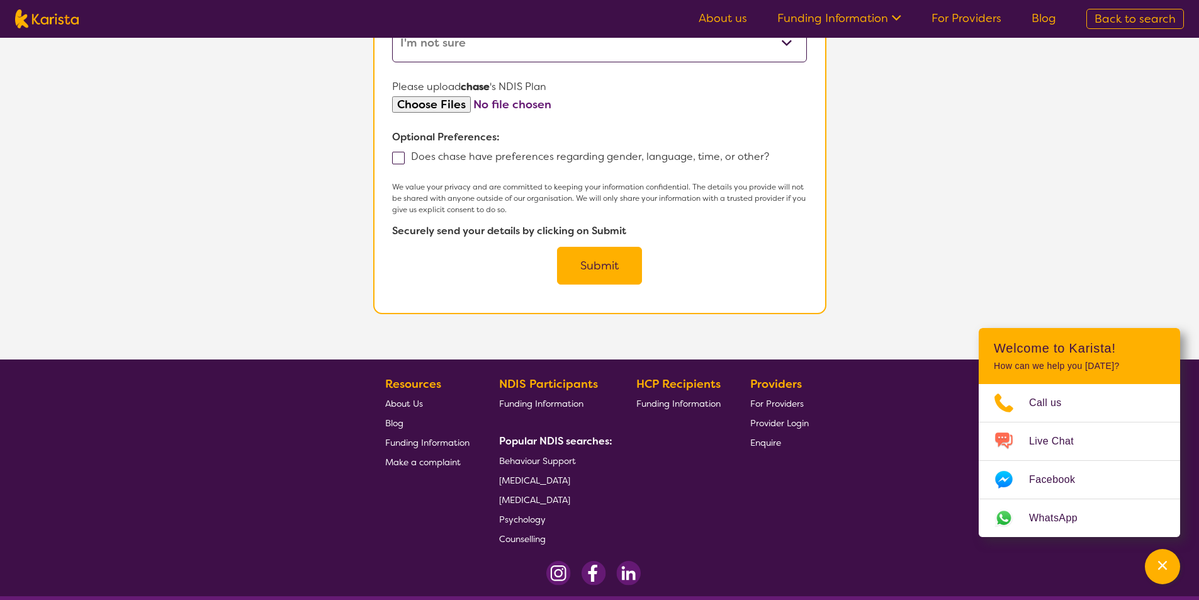
click at [601, 264] on button "Submit" at bounding box center [599, 266] width 85 height 38
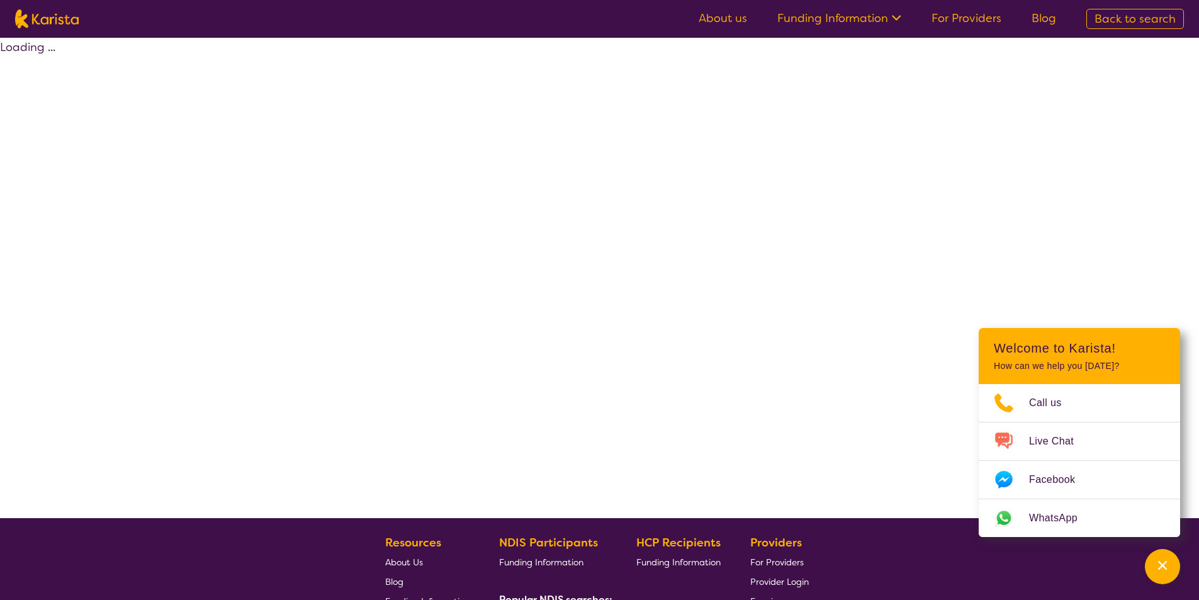
scroll to position [63, 0]
